Goal: Navigation & Orientation: Find specific page/section

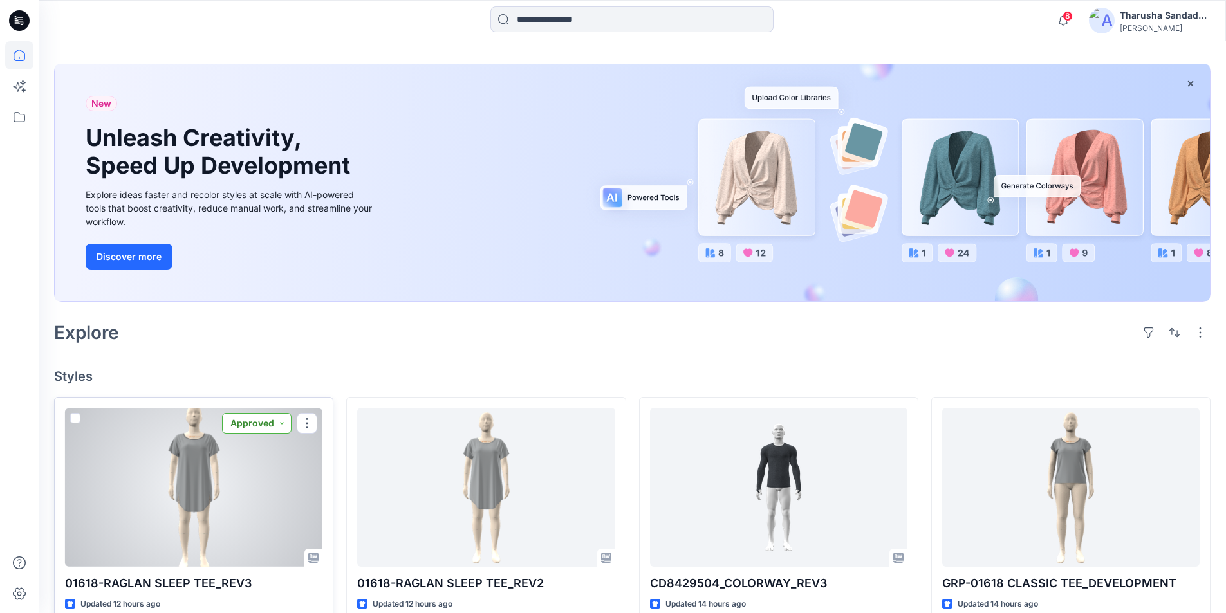
scroll to position [24, 0]
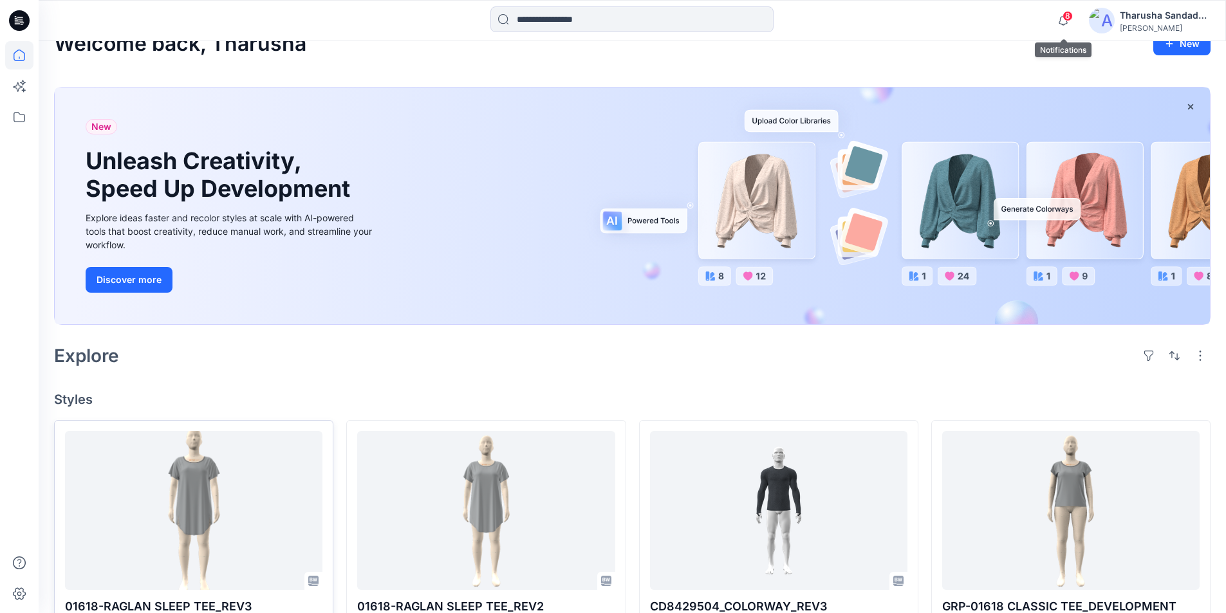
click at [1063, 17] on span "8" at bounding box center [1067, 16] width 10 height 10
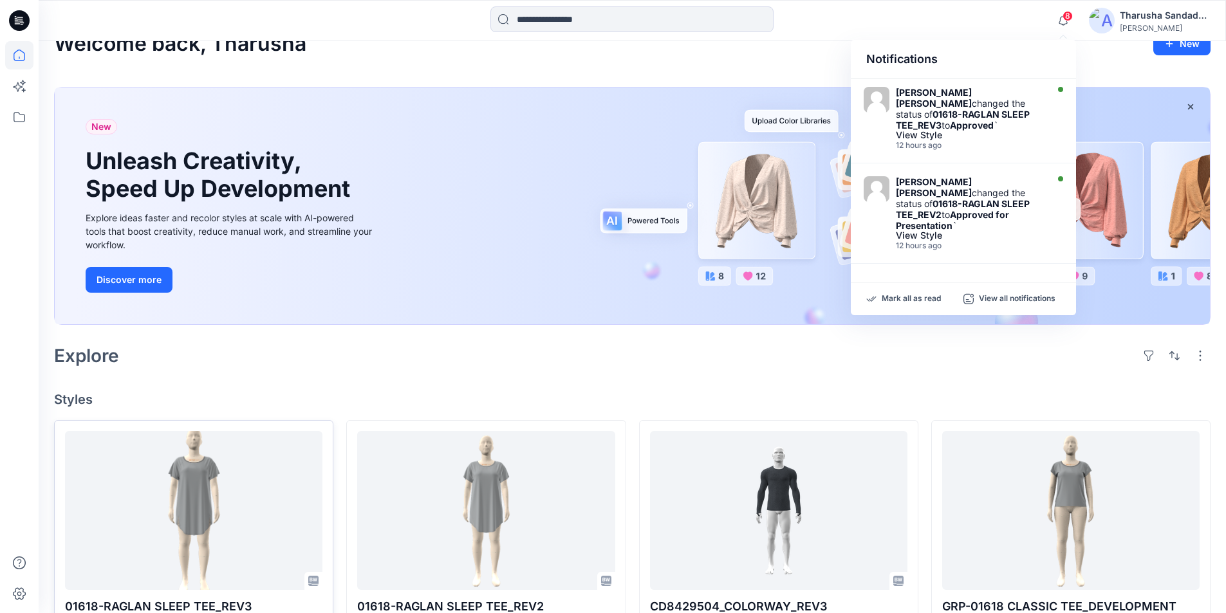
drag, startPoint x: 911, startPoint y: 296, endPoint x: 880, endPoint y: 292, distance: 31.8
click at [911, 297] on p "Mark all as read" at bounding box center [910, 299] width 59 height 12
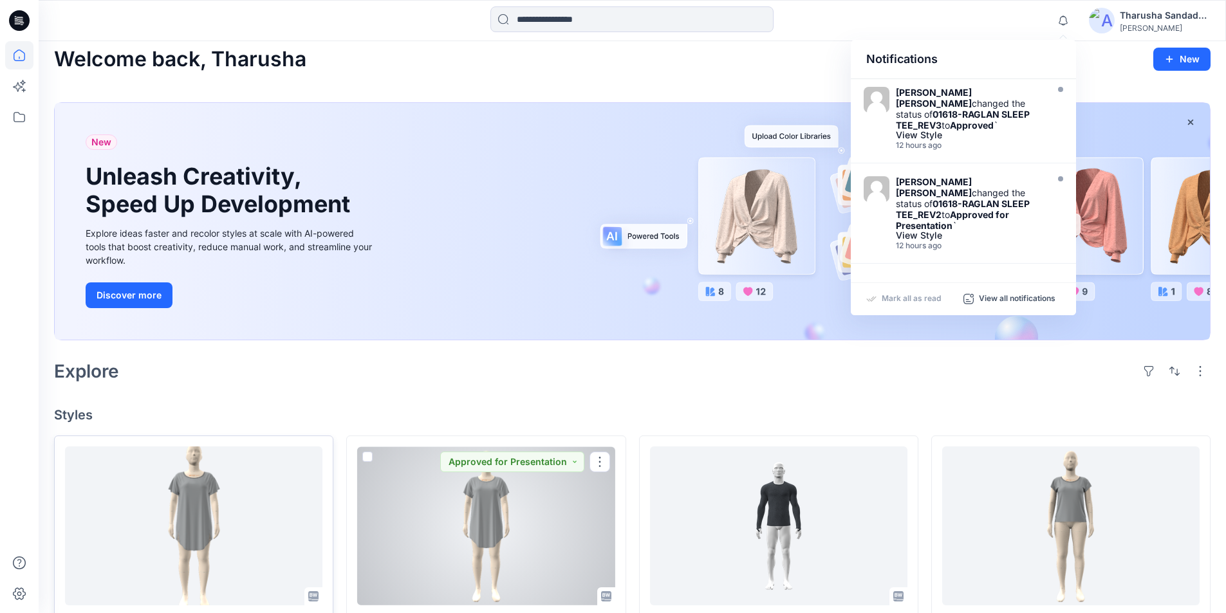
scroll to position [0, 0]
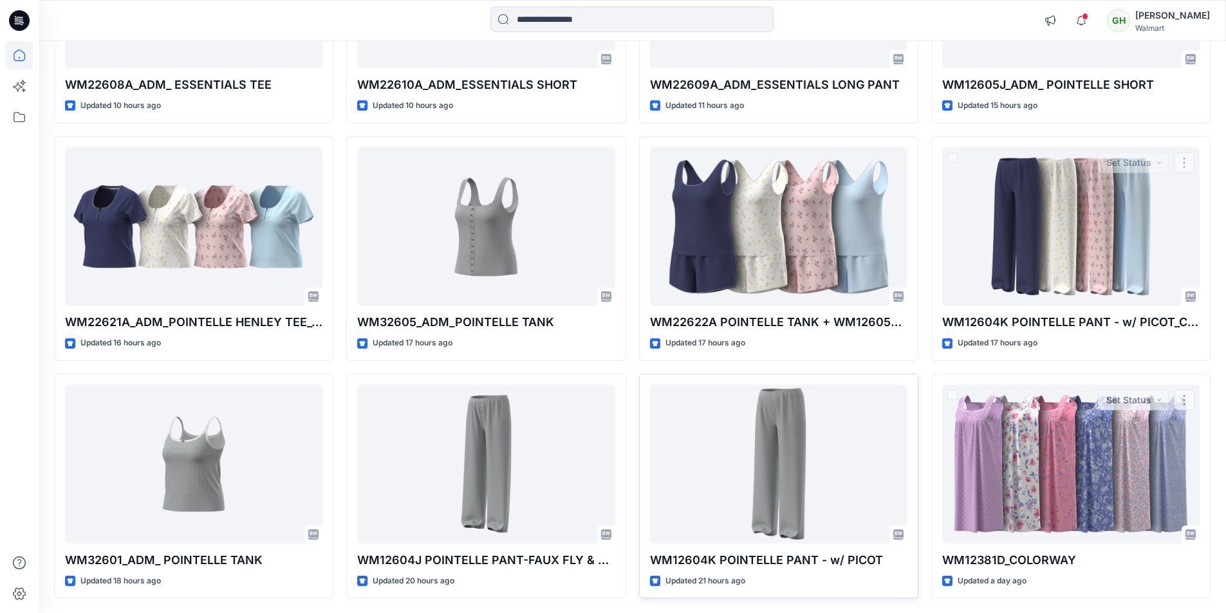
scroll to position [322, 0]
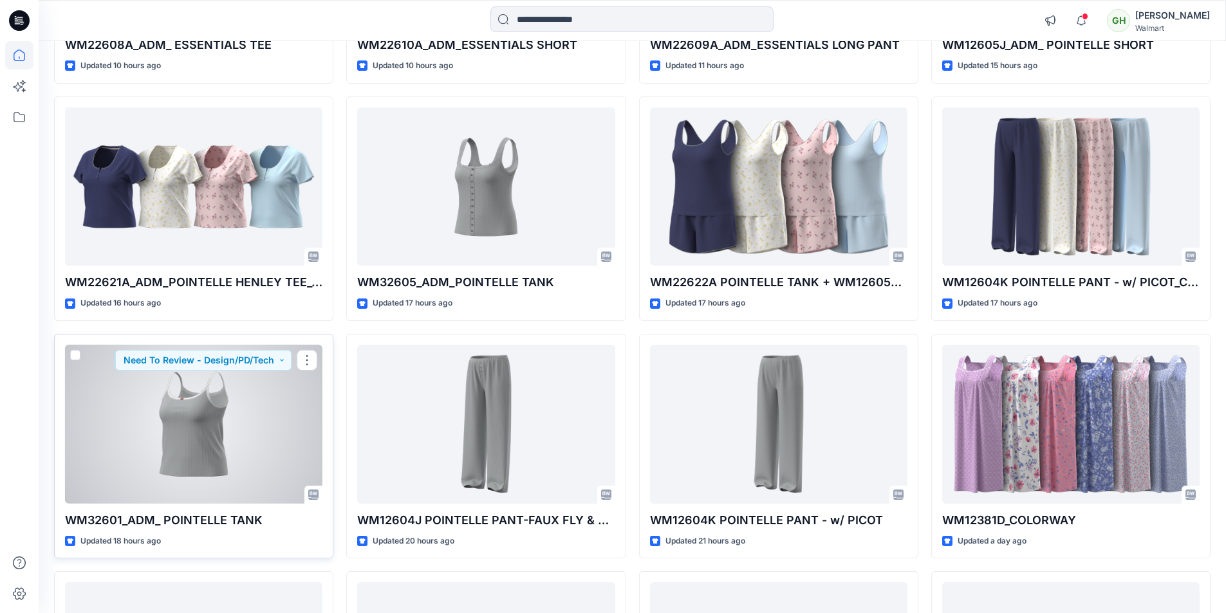
click at [246, 423] on div at bounding box center [193, 424] width 257 height 159
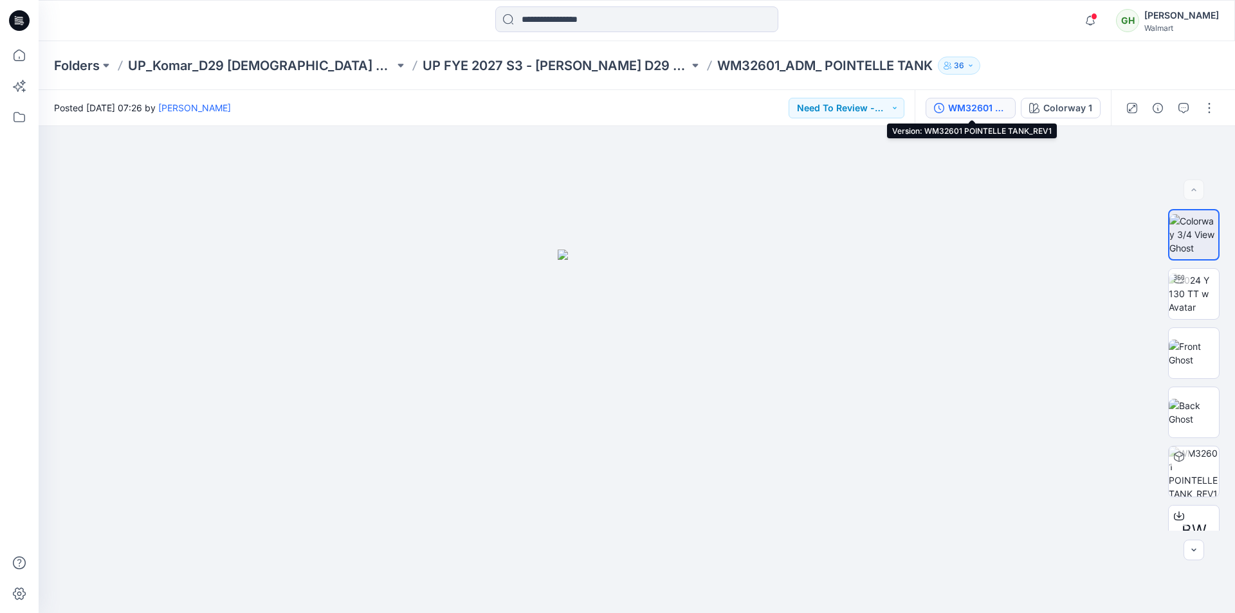
click at [968, 110] on div "WM32601 POINTELLE TANK_REV1" at bounding box center [977, 108] width 59 height 14
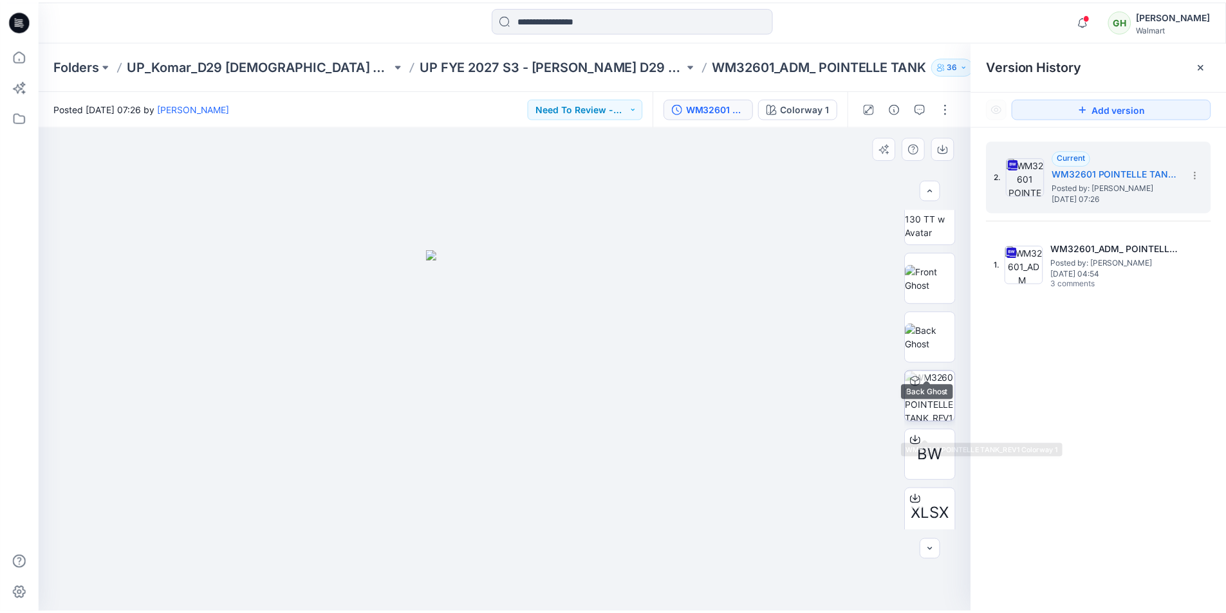
scroll to position [54, 0]
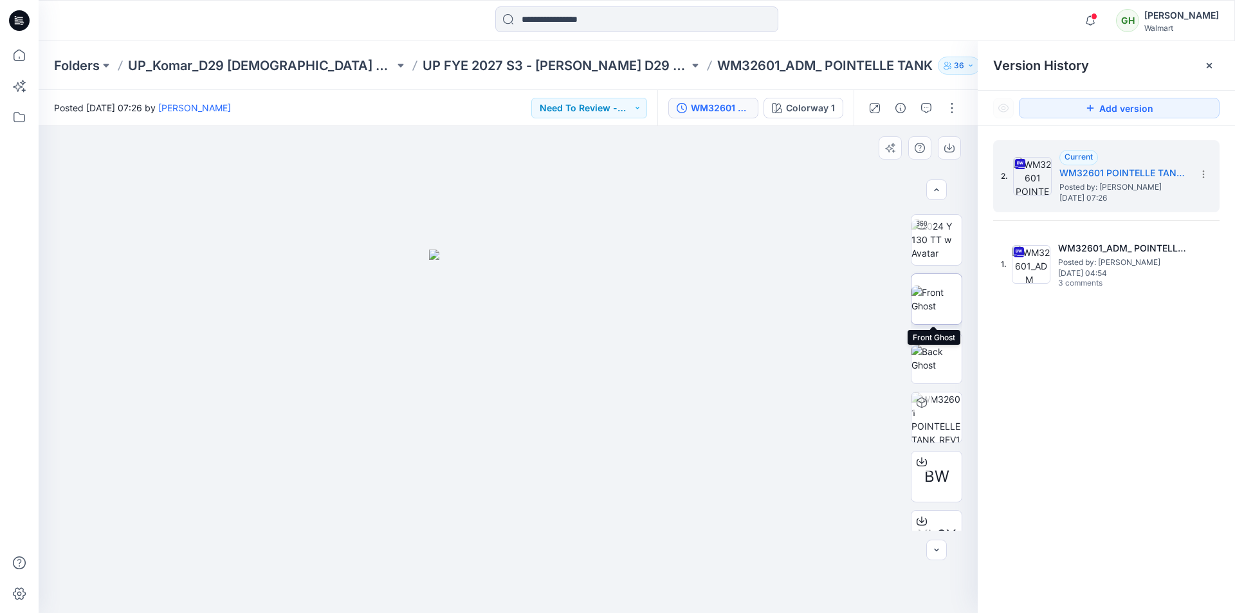
click at [925, 294] on img at bounding box center [937, 299] width 50 height 27
click at [932, 234] on img at bounding box center [937, 239] width 50 height 41
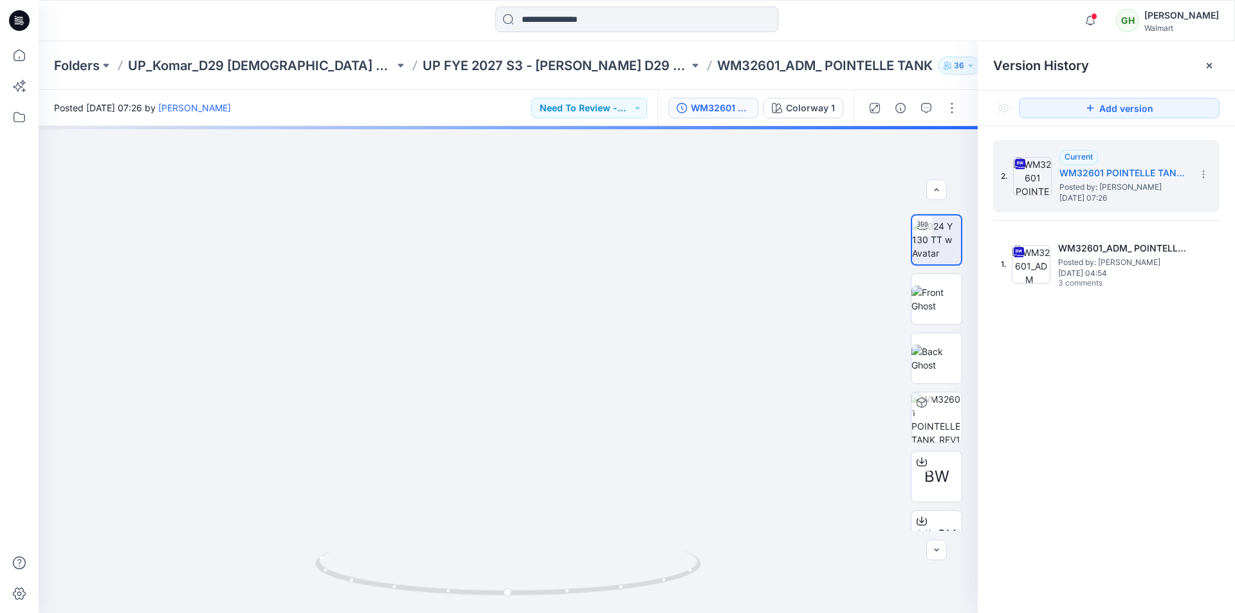
click at [22, 24] on icon at bounding box center [22, 24] width 3 height 1
